Goal: Task Accomplishment & Management: Use online tool/utility

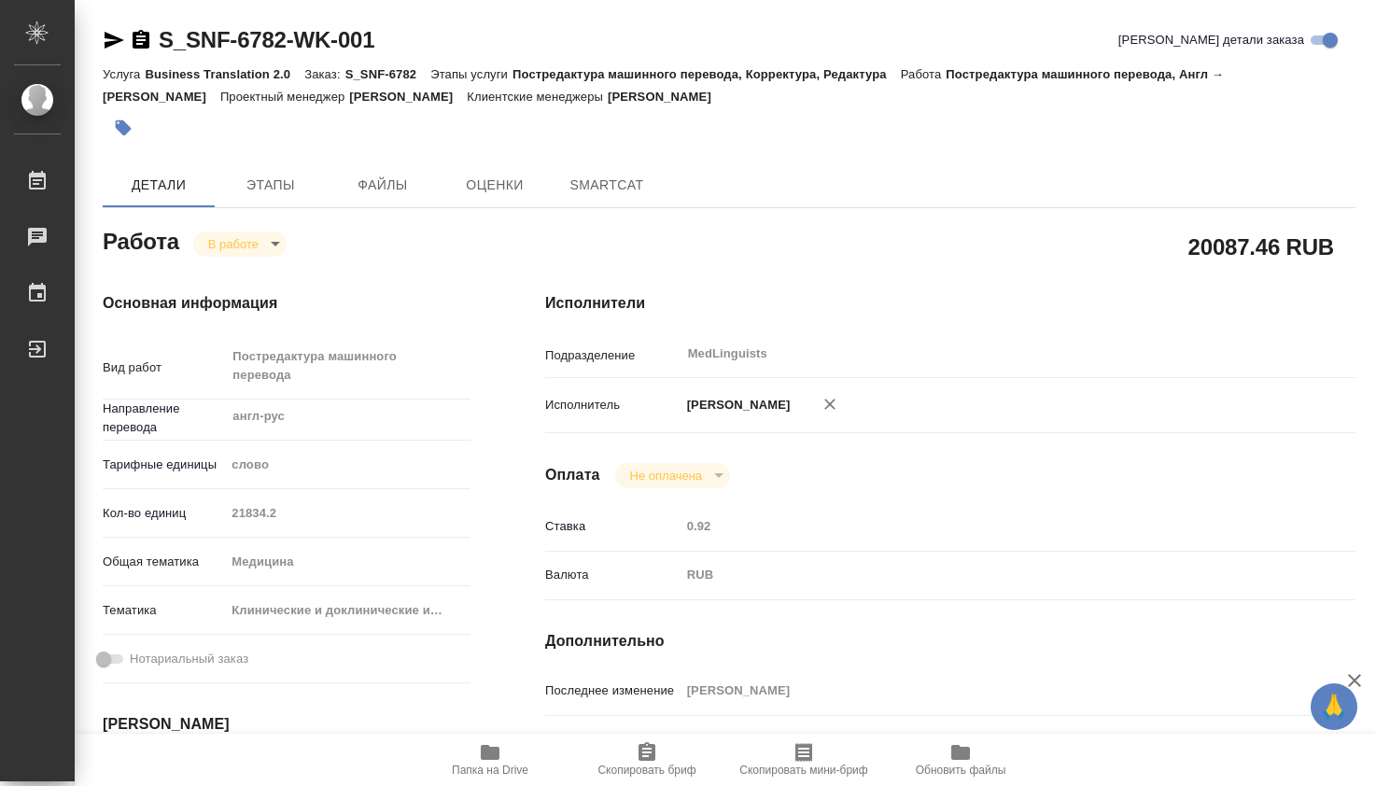
type textarea "x"
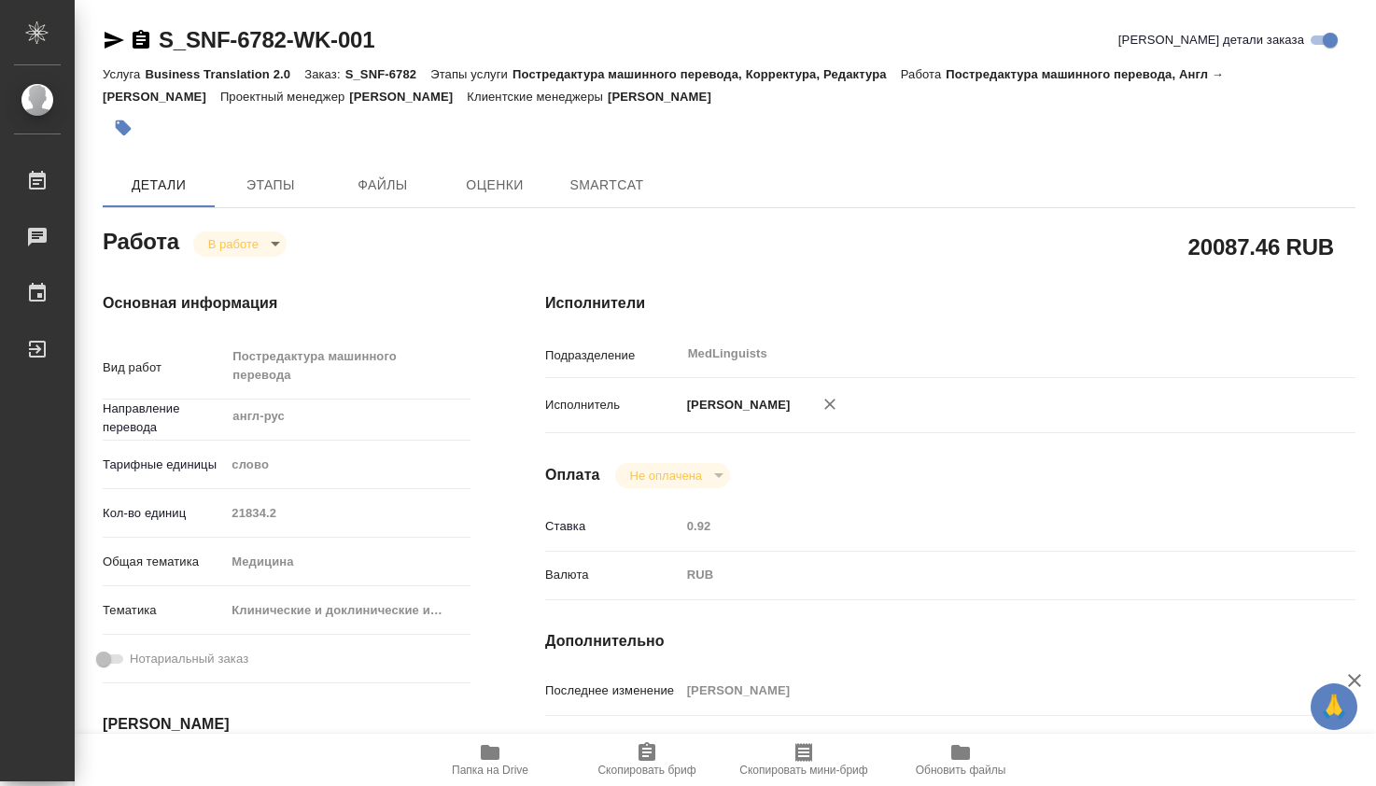
type textarea "x"
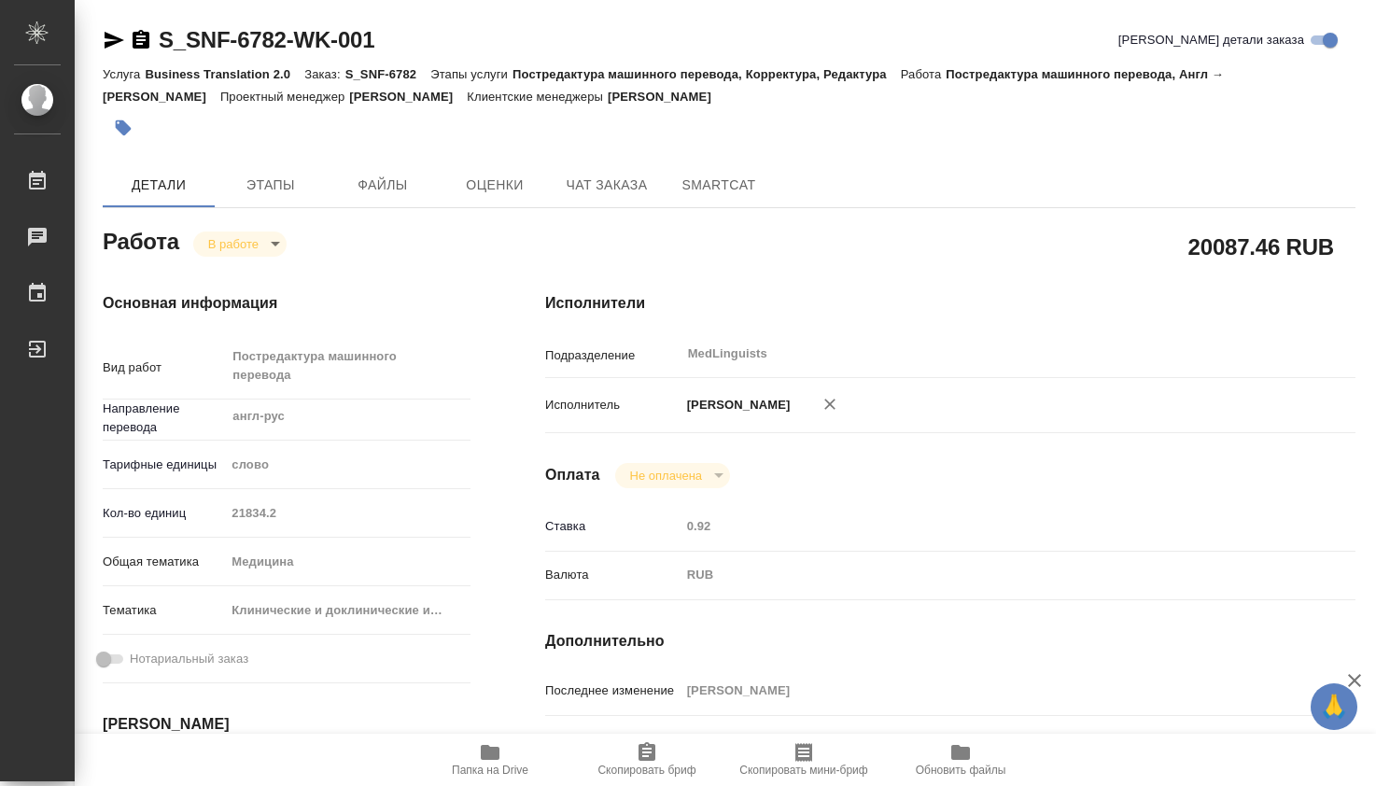
scroll to position [825, 0]
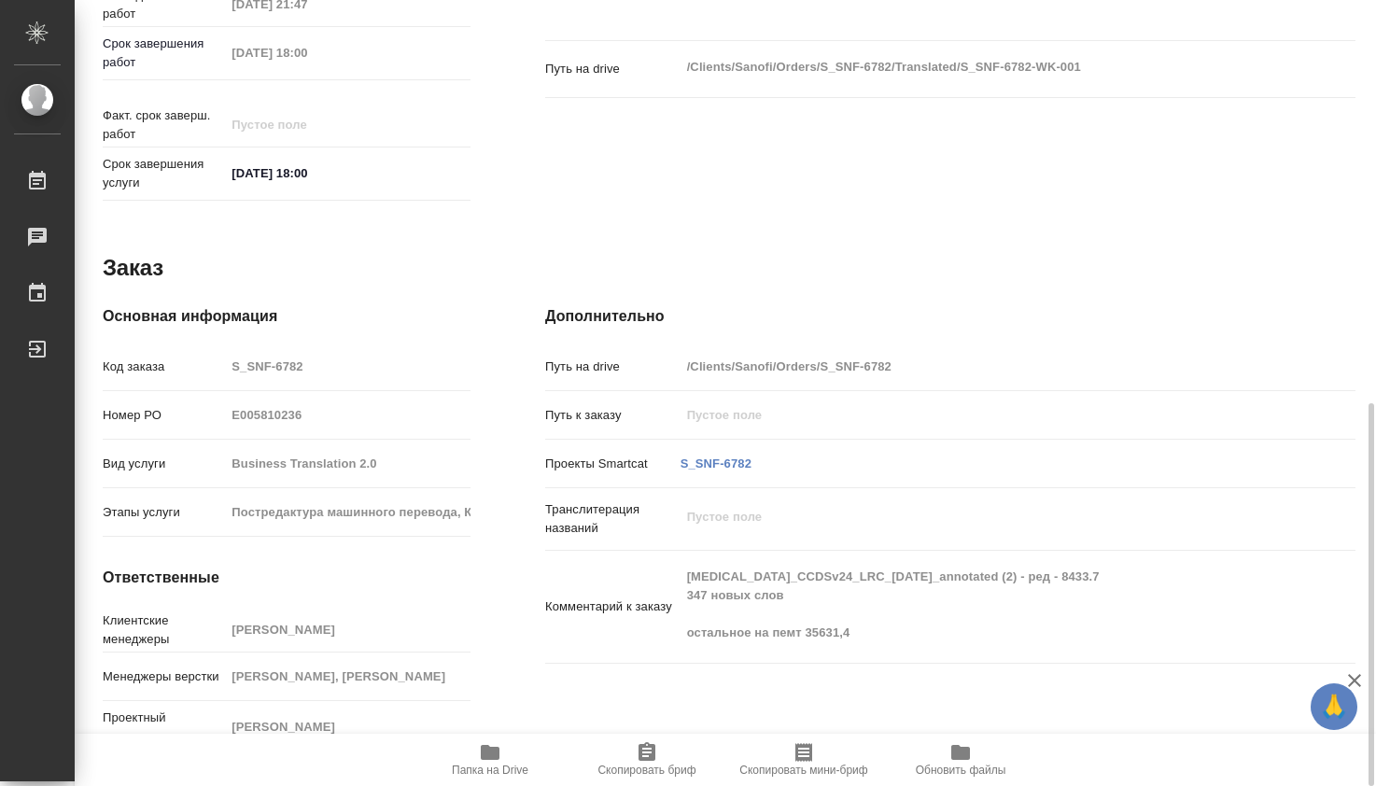
type textarea "x"
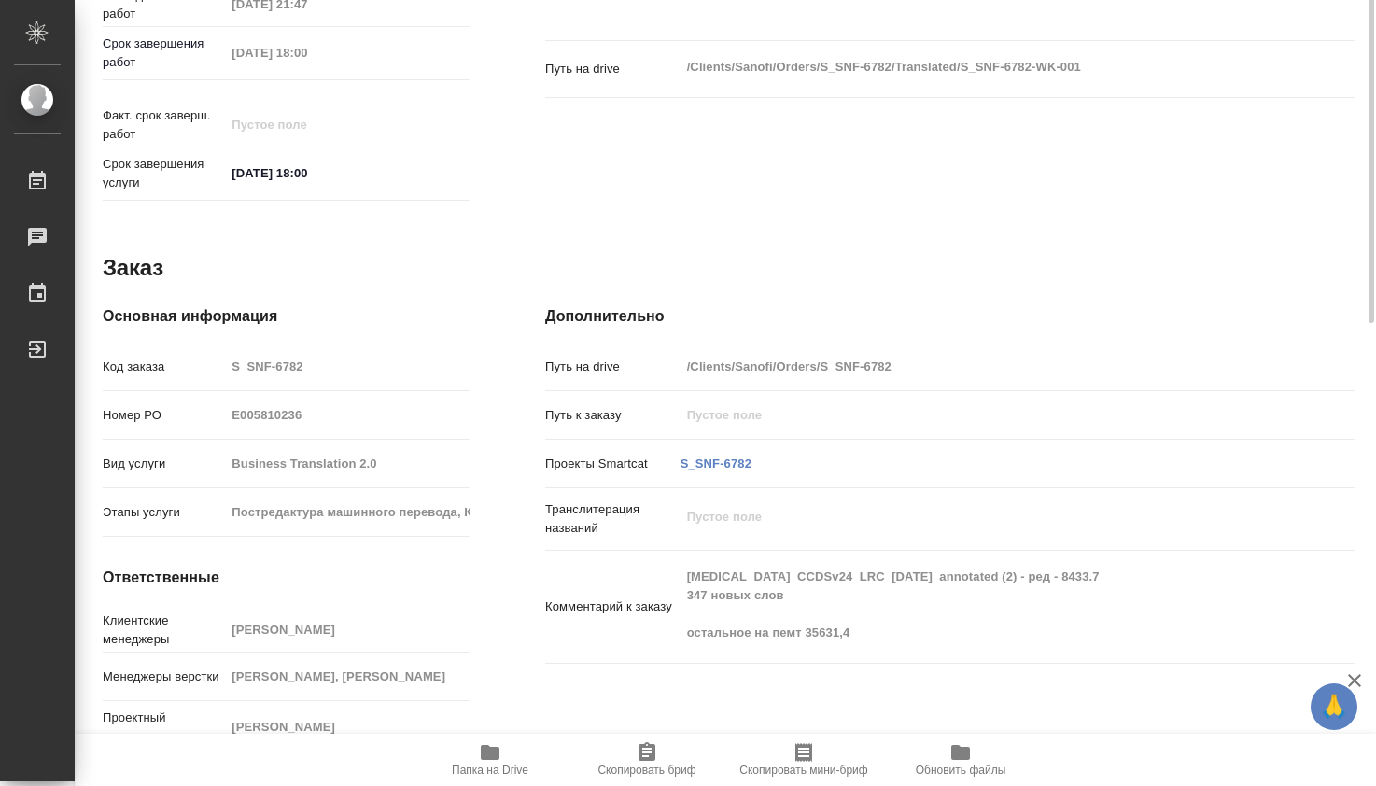
scroll to position [0, 0]
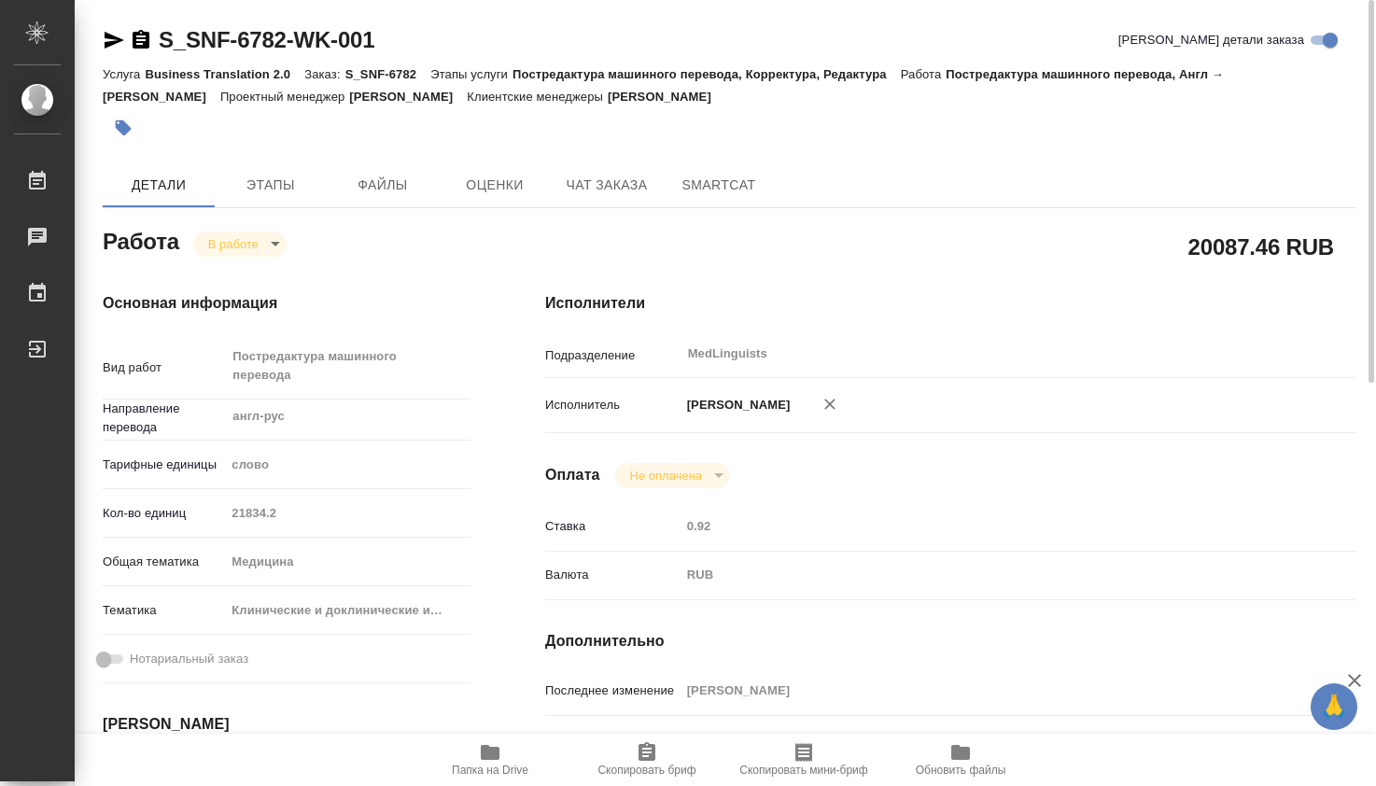
type textarea "x"
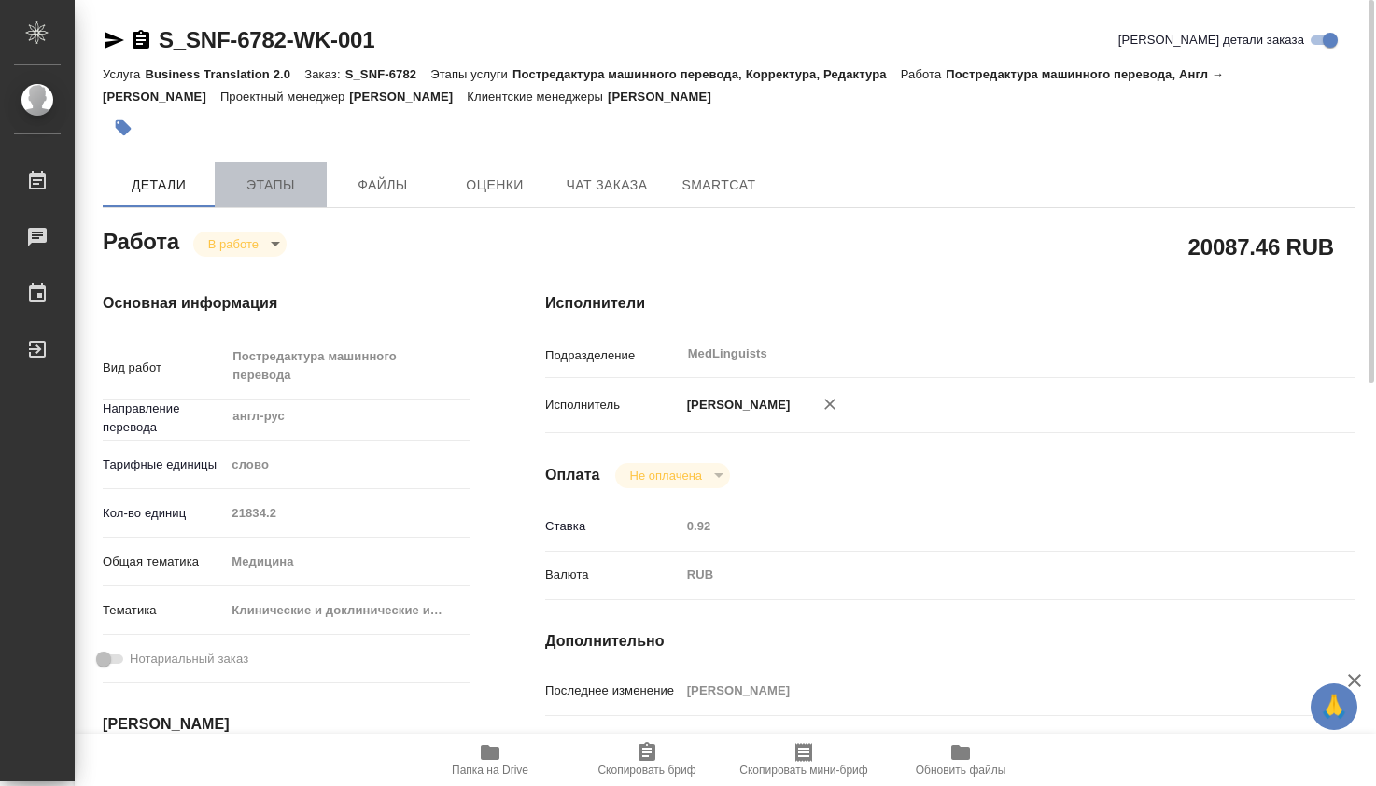
click at [275, 181] on span "Этапы" at bounding box center [271, 185] width 90 height 23
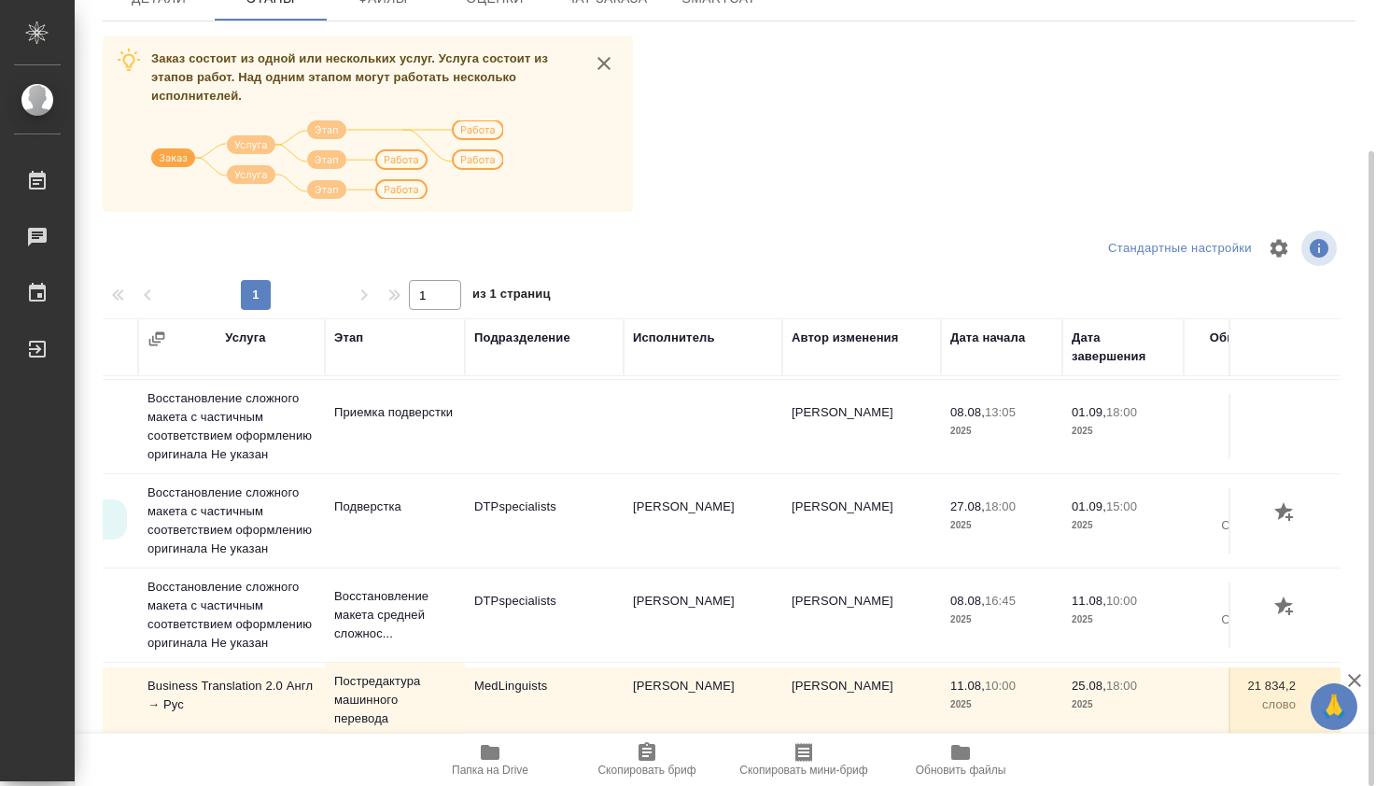
scroll to position [342, 104]
